Goal: Use online tool/utility: Utilize a website feature to perform a specific function

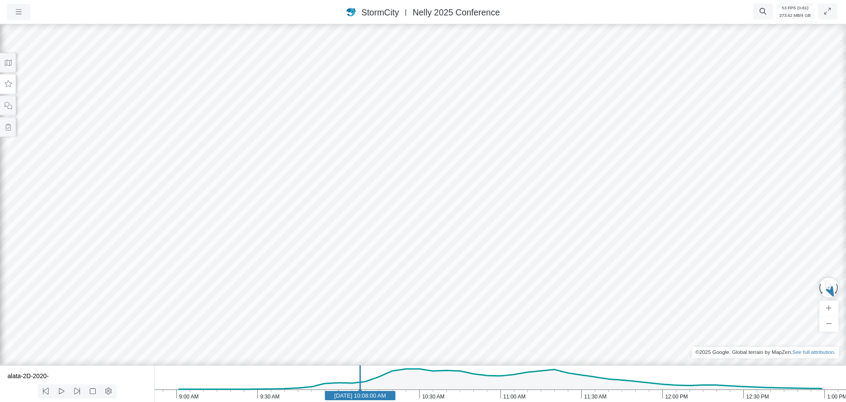
drag, startPoint x: 490, startPoint y: 220, endPoint x: 422, endPoint y: 203, distance: 70.1
drag, startPoint x: 381, startPoint y: 246, endPoint x: 300, endPoint y: 219, distance: 85.0
click at [300, 219] on div at bounding box center [423, 211] width 846 height 379
drag, startPoint x: 312, startPoint y: 234, endPoint x: 338, endPoint y: 211, distance: 34.3
drag, startPoint x: 337, startPoint y: 239, endPoint x: 332, endPoint y: 263, distance: 24.3
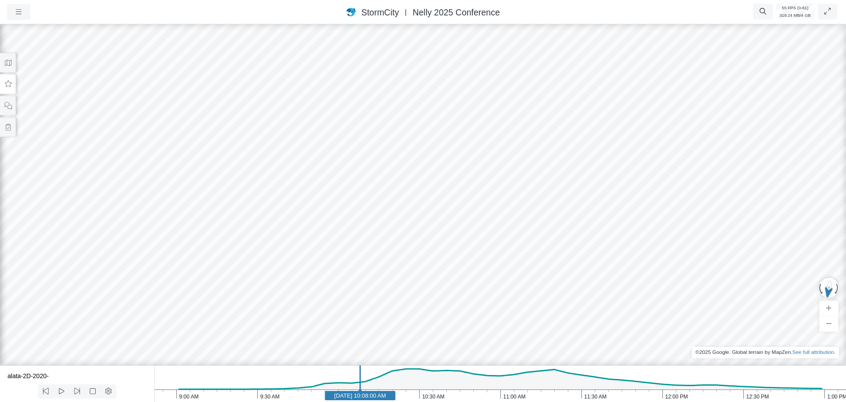
click at [332, 263] on div at bounding box center [423, 211] width 846 height 379
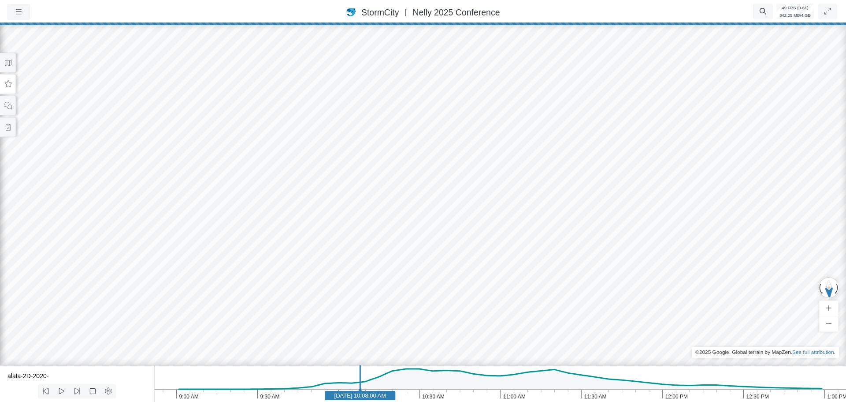
drag, startPoint x: 414, startPoint y: 280, endPoint x: 288, endPoint y: 284, distance: 126.2
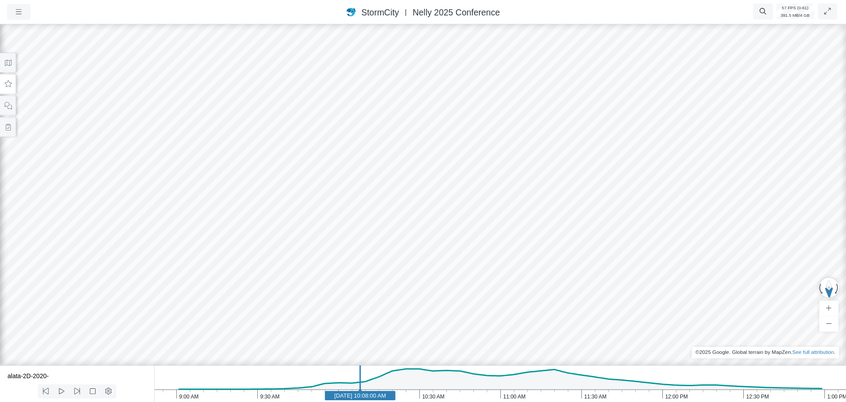
drag, startPoint x: 517, startPoint y: 218, endPoint x: 535, endPoint y: 276, distance: 60.5
click at [535, 276] on div at bounding box center [423, 211] width 846 height 379
drag, startPoint x: 518, startPoint y: 253, endPoint x: 505, endPoint y: 248, distance: 14.5
click at [510, 228] on div at bounding box center [423, 211] width 846 height 379
drag, startPoint x: 500, startPoint y: 249, endPoint x: 258, endPoint y: 280, distance: 243.2
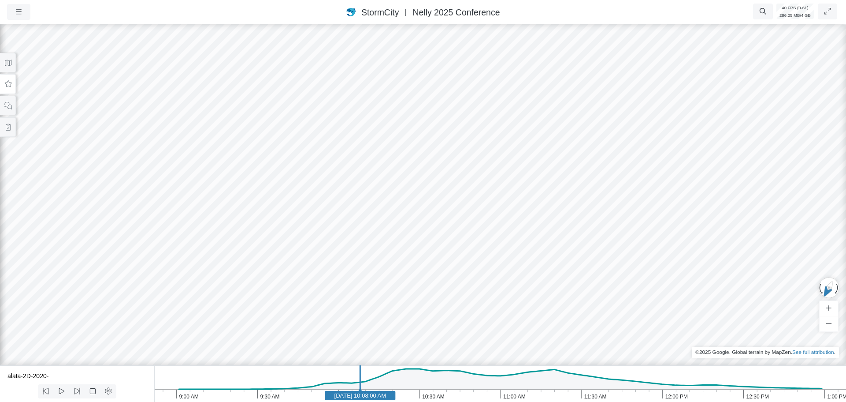
drag, startPoint x: 756, startPoint y: 270, endPoint x: 496, endPoint y: 276, distance: 259.7
drag, startPoint x: 540, startPoint y: 280, endPoint x: 350, endPoint y: 214, distance: 200.5
click at [337, 216] on div at bounding box center [423, 211] width 846 height 379
drag, startPoint x: 562, startPoint y: 229, endPoint x: 360, endPoint y: 266, distance: 205.2
drag, startPoint x: 324, startPoint y: 230, endPoint x: 704, endPoint y: 235, distance: 380.1
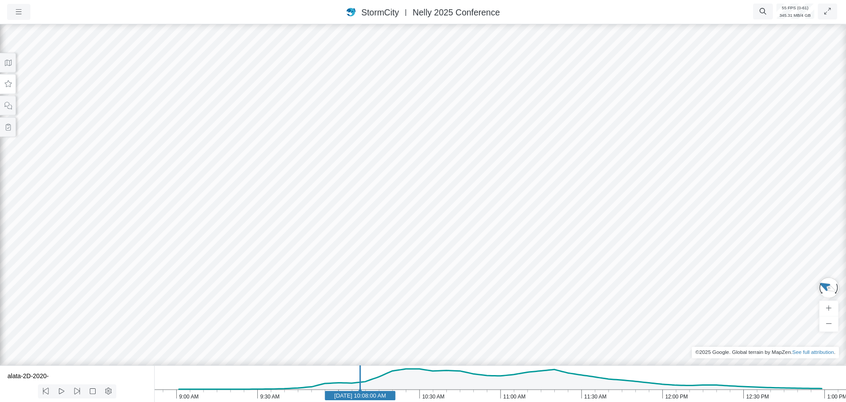
click at [704, 235] on div at bounding box center [423, 211] width 846 height 379
drag, startPoint x: 388, startPoint y: 215, endPoint x: 831, endPoint y: 162, distance: 445.3
drag, startPoint x: 553, startPoint y: 190, endPoint x: 712, endPoint y: 182, distance: 159.4
click at [723, 164] on div at bounding box center [423, 211] width 846 height 379
drag, startPoint x: 561, startPoint y: 267, endPoint x: 641, endPoint y: 264, distance: 79.4
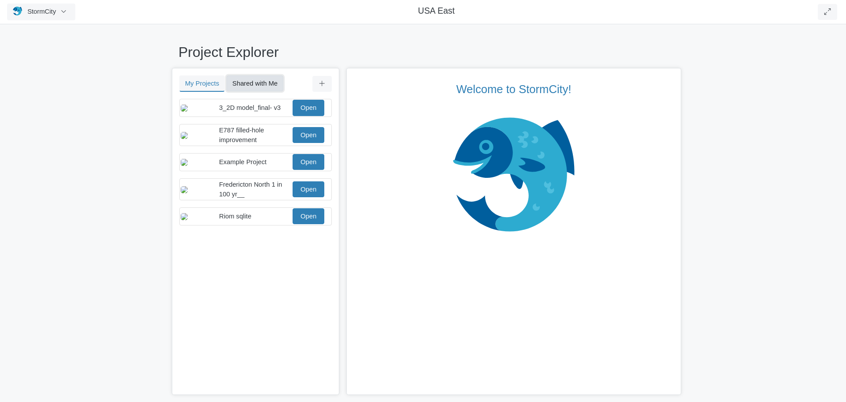
click at [250, 84] on button "Shared with Me" at bounding box center [255, 83] width 57 height 16
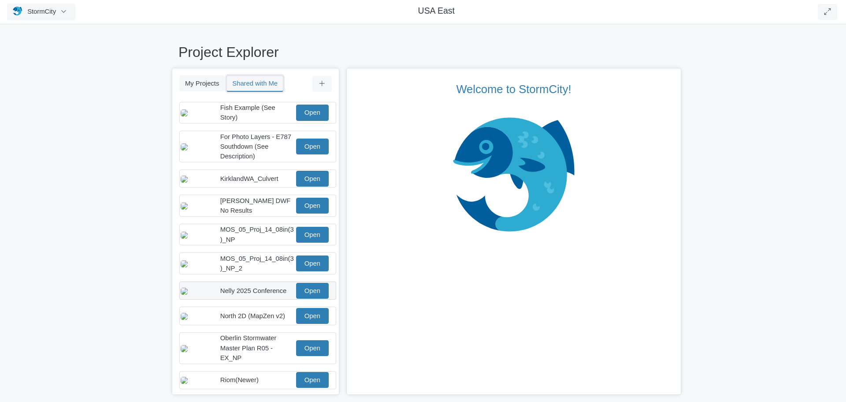
scroll to position [132, 0]
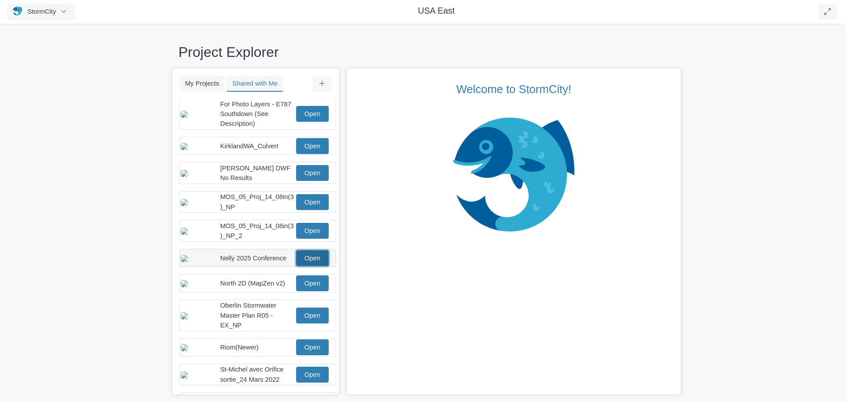
click at [308, 266] on link "Open" at bounding box center [312, 258] width 33 height 16
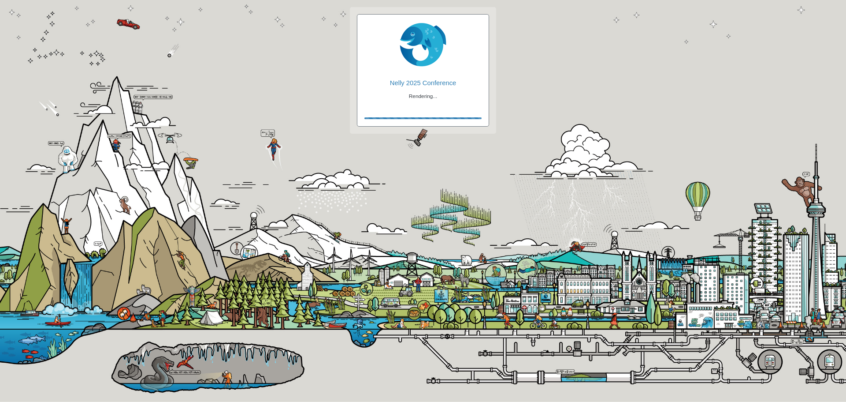
checkbox input "true"
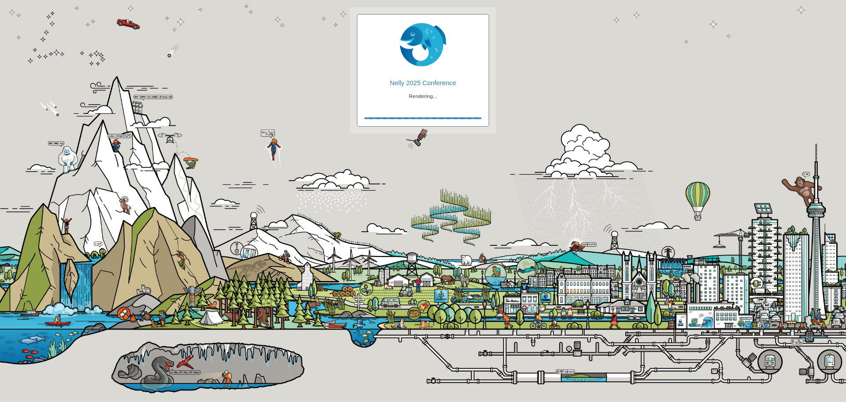
checkbox input "true"
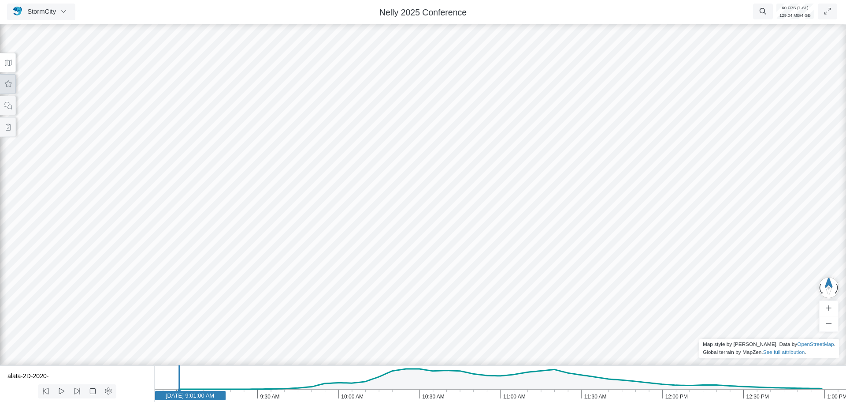
click at [10, 86] on icon at bounding box center [8, 84] width 8 height 7
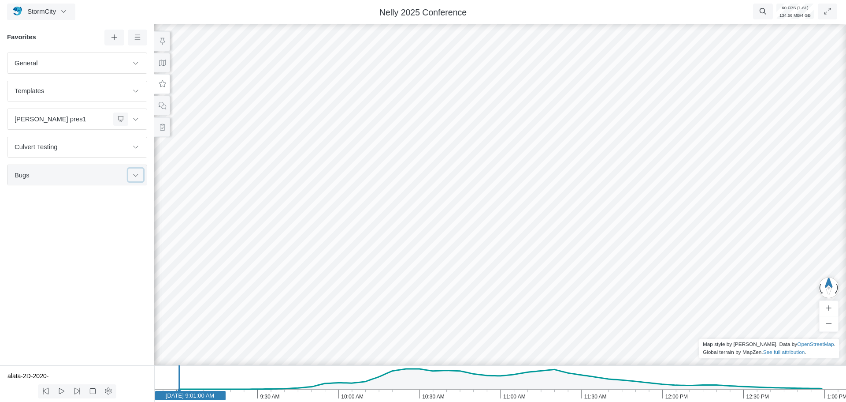
click at [135, 177] on icon at bounding box center [135, 175] width 7 height 6
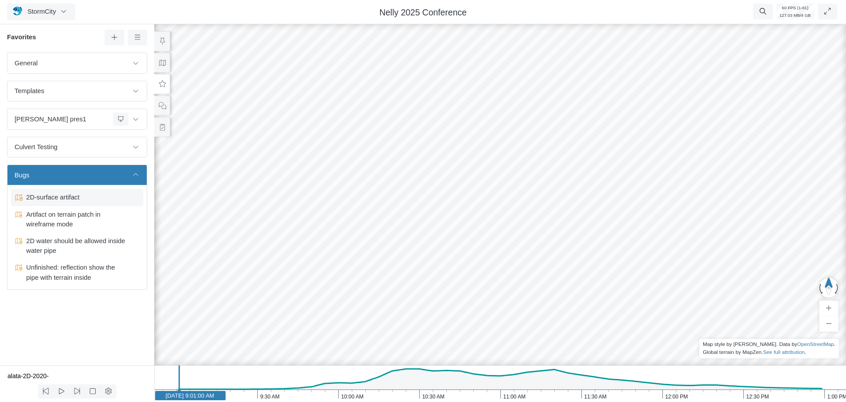
click at [101, 198] on span "2D-surface artifact" at bounding box center [78, 197] width 110 height 10
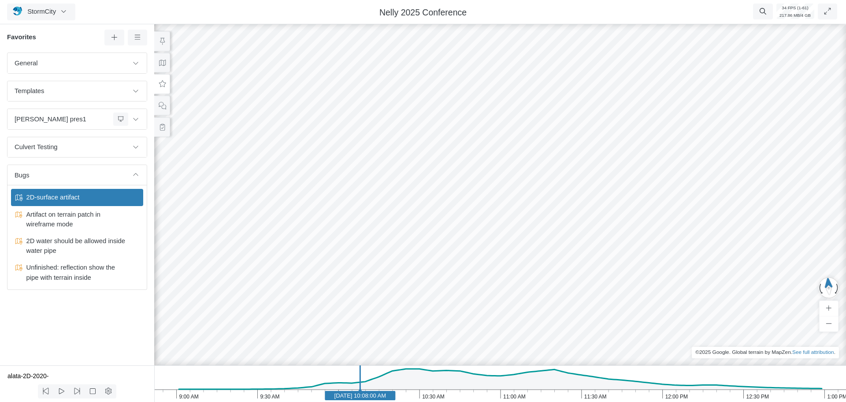
drag, startPoint x: 276, startPoint y: 231, endPoint x: 149, endPoint y: 228, distance: 126.1
click at [491, 295] on div at bounding box center [500, 211] width 846 height 379
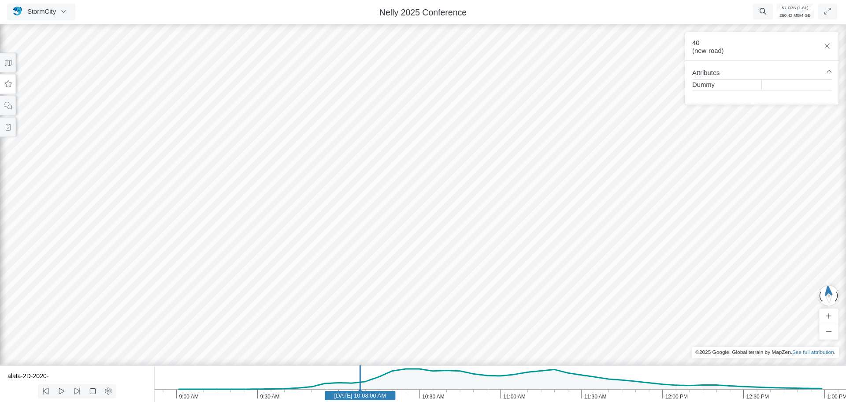
click at [484, 268] on div at bounding box center [423, 211] width 846 height 379
click at [610, 250] on div at bounding box center [423, 211] width 846 height 379
